Goal: Transaction & Acquisition: Purchase product/service

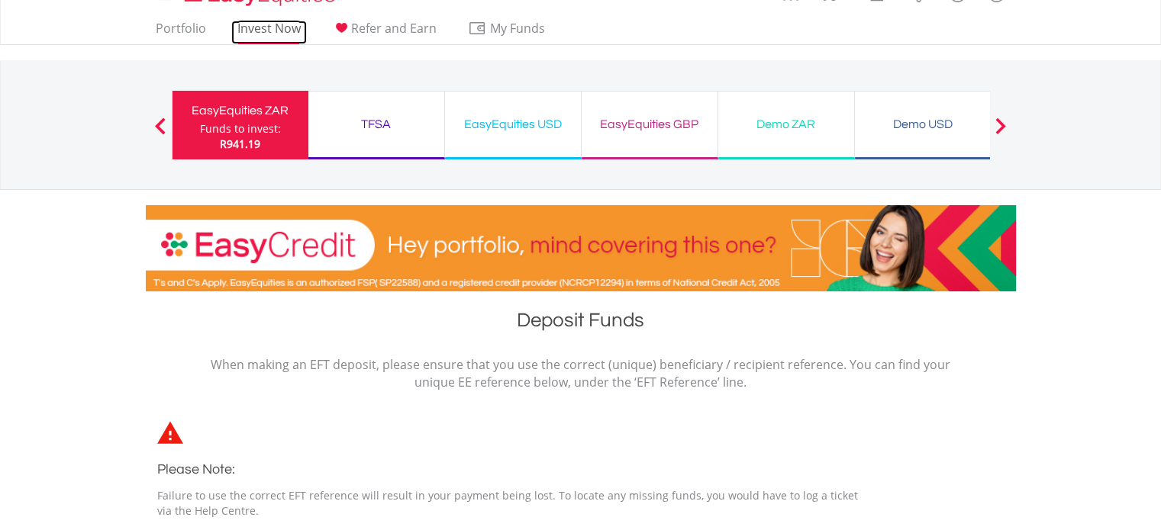
click at [272, 27] on link "Invest Now" at bounding box center [269, 33] width 76 height 24
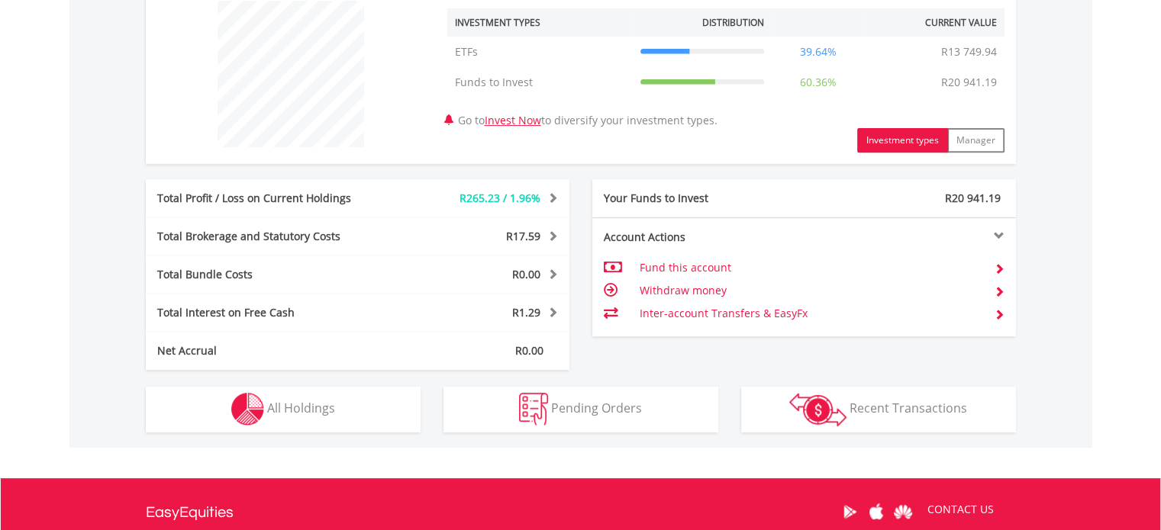
scroll to position [593, 0]
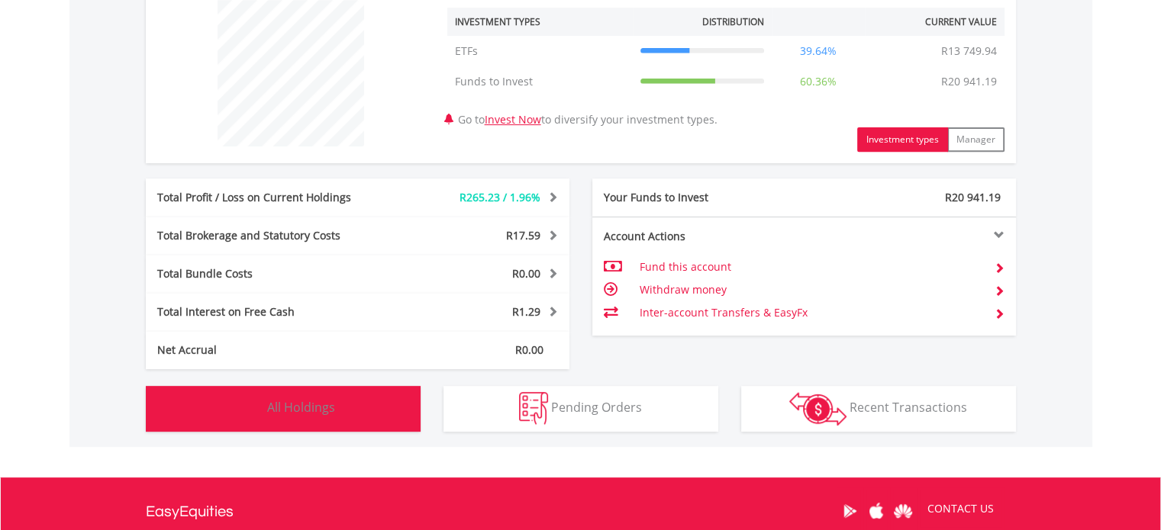
click at [285, 406] on span "All Holdings" at bounding box center [301, 407] width 68 height 17
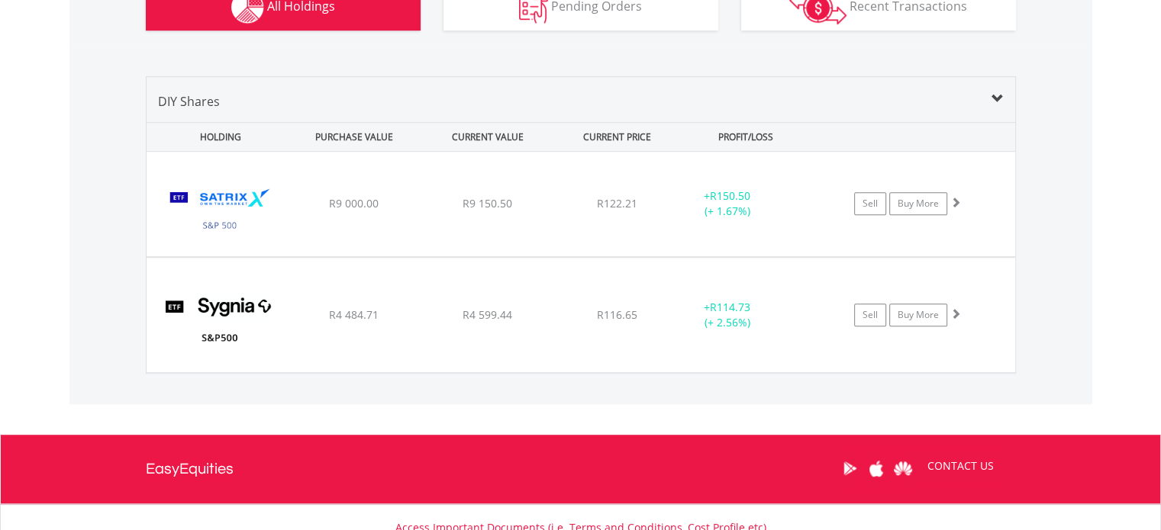
scroll to position [972, 0]
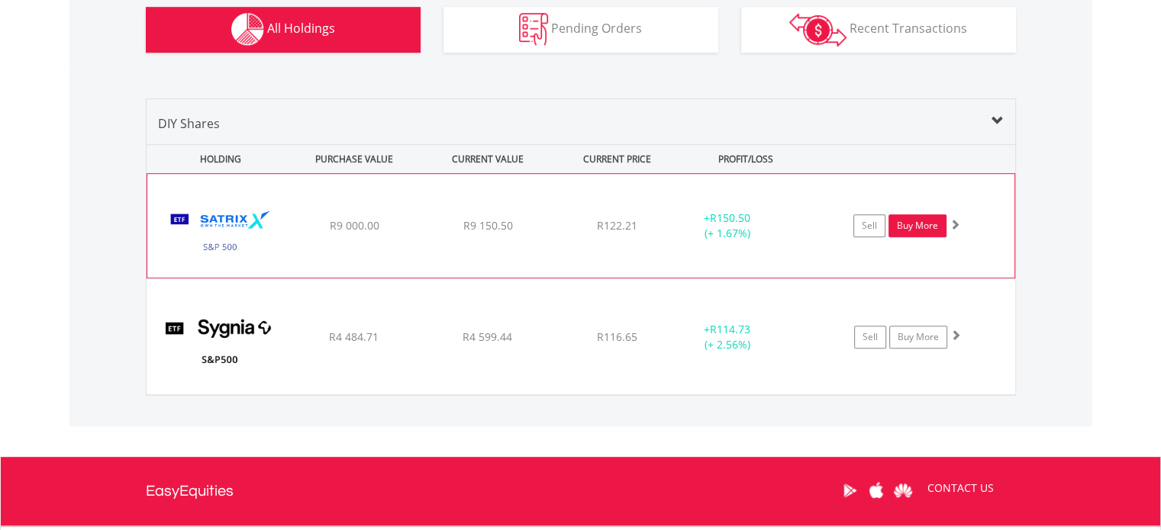
click at [910, 224] on link "Buy More" at bounding box center [917, 225] width 58 height 23
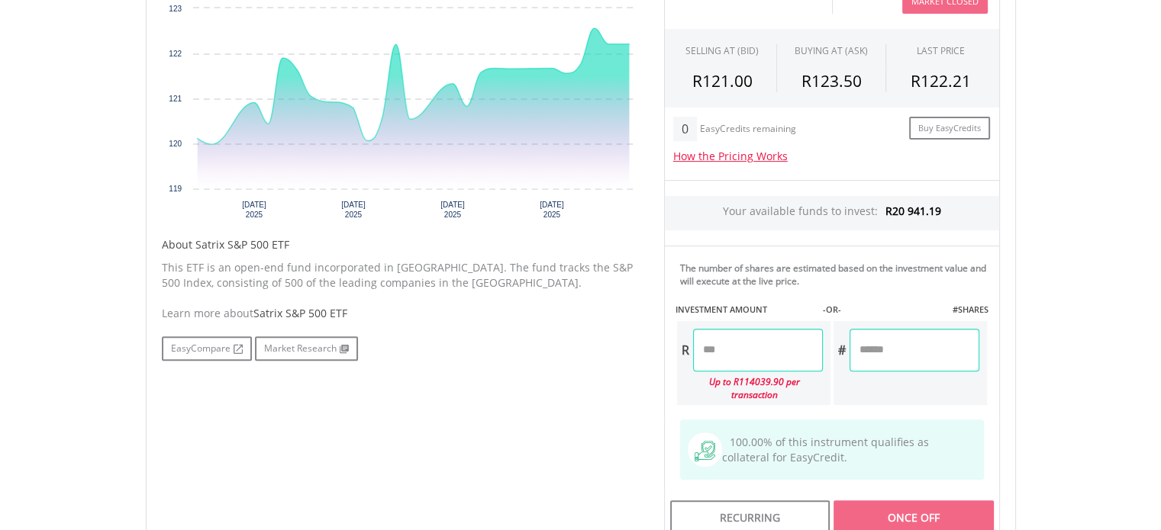
scroll to position [557, 0]
click at [725, 350] on input "number" at bounding box center [758, 348] width 130 height 43
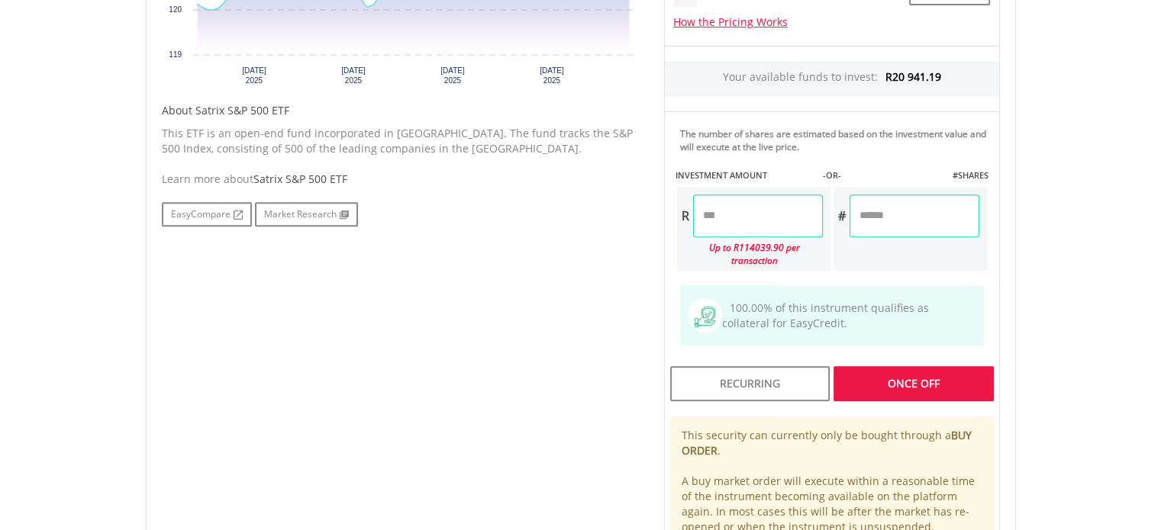
scroll to position [691, 0]
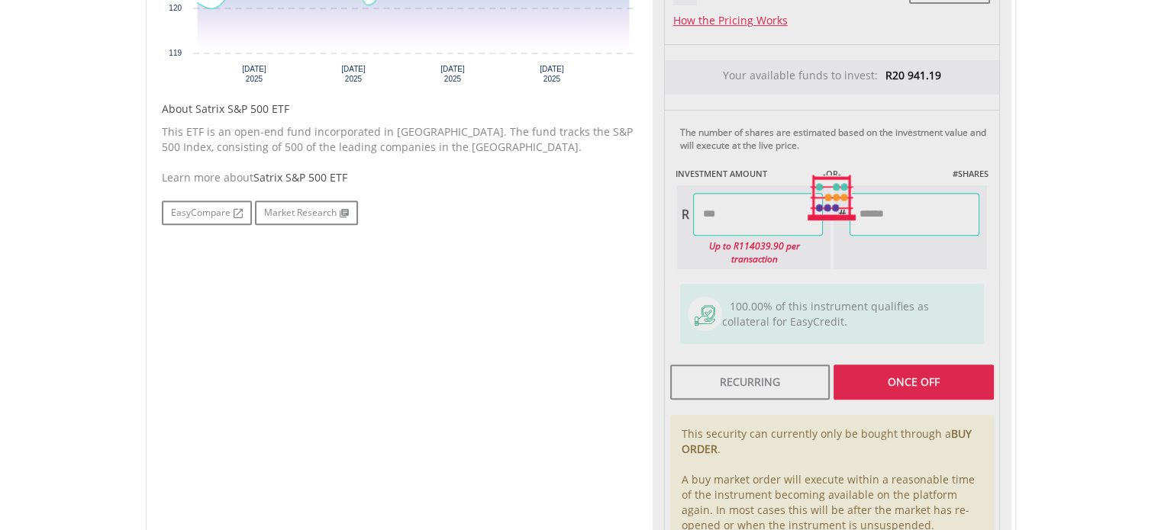
click at [914, 364] on div "Last Updated Price: 15-min. Delay* Price Update Cost: 0 Credits Market Closed S…" at bounding box center [832, 198] width 359 height 769
type input "********"
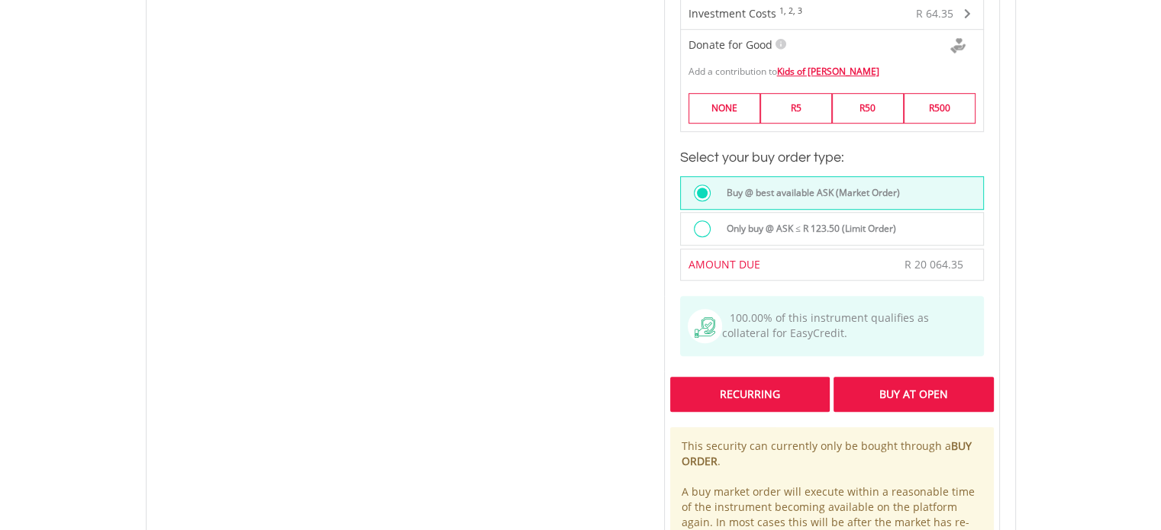
scroll to position [1056, 0]
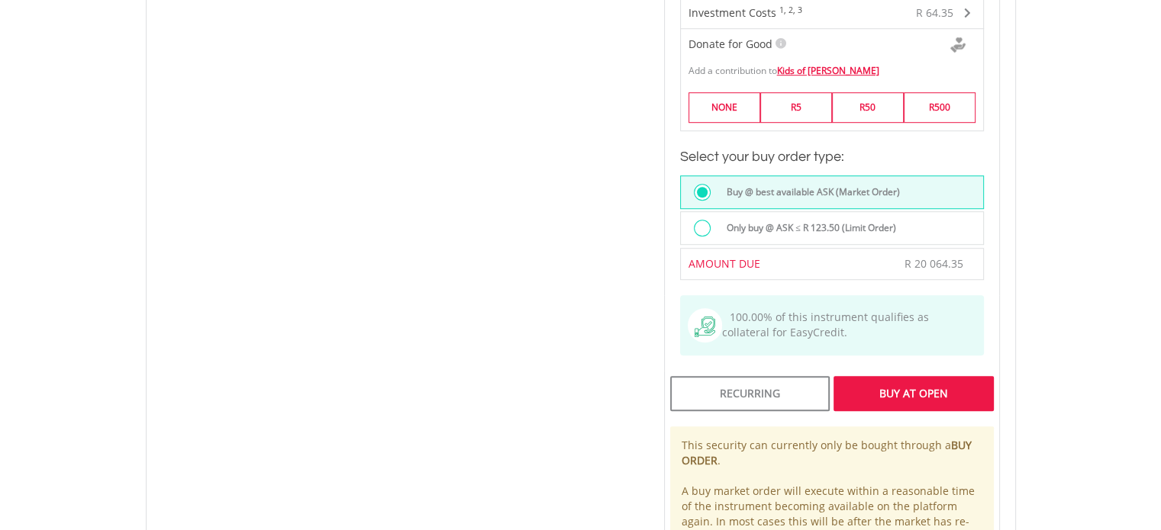
click at [889, 376] on div "Buy At Open" at bounding box center [913, 393] width 160 height 35
